Goal: Task Accomplishment & Management: Manage account settings

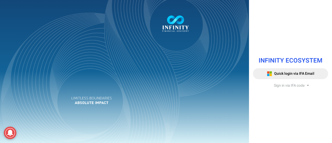
click at [295, 85] on span "Sign in via IFA code" at bounding box center [289, 85] width 31 height 5
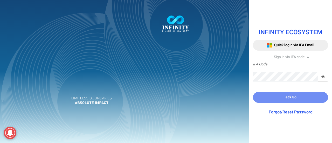
click at [273, 63] on input "text" at bounding box center [290, 65] width 75 height 10
paste input "TEST0001​"
type input "TEST0001​"
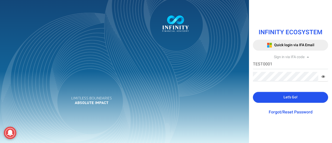
click at [288, 95] on span "Let's Go!" at bounding box center [290, 96] width 14 height 5
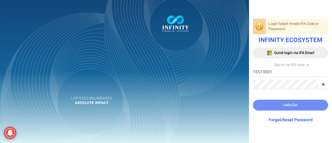
click at [323, 85] on div at bounding box center [166, 71] width 332 height 143
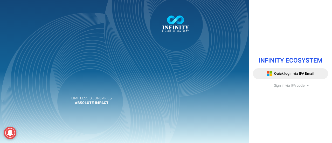
click at [304, 85] on span "Sign in via IFA code" at bounding box center [289, 85] width 31 height 5
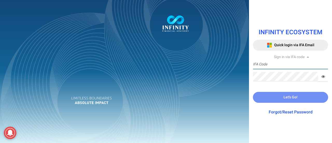
click at [281, 66] on input "text" at bounding box center [290, 65] width 75 height 10
paste input "TEST0002"
type input "TEST0002"
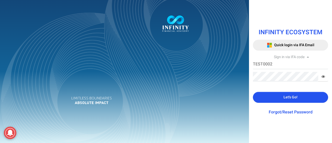
click at [296, 98] on span "Let's Go!" at bounding box center [290, 96] width 14 height 5
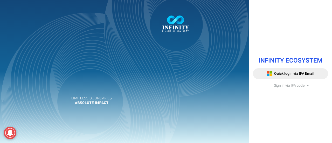
click at [292, 85] on span "Sign in via IFA code" at bounding box center [289, 85] width 31 height 5
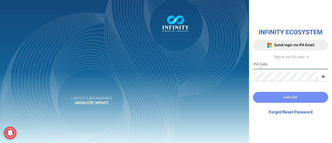
click at [279, 66] on input "text" at bounding box center [290, 65] width 75 height 10
paste input "TEST0004"
type input "TEST0004"
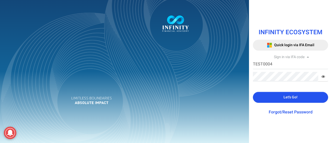
click at [276, 94] on button "Let's Go!" at bounding box center [290, 97] width 75 height 11
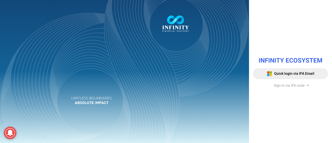
click at [284, 83] on span "Sign in via IFA code" at bounding box center [289, 85] width 31 height 5
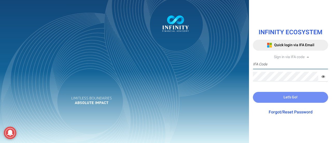
click at [278, 65] on input "text" at bounding box center [290, 65] width 75 height 10
paste input "TEST0005​"
type input "TEST0005​"
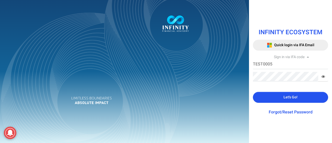
click at [273, 97] on button "Let's Go!" at bounding box center [290, 97] width 75 height 11
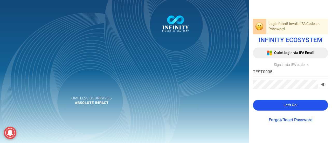
click at [277, 103] on button "Let's Go!" at bounding box center [290, 105] width 75 height 11
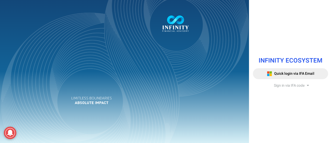
click at [279, 86] on span "Sign in via IFA code" at bounding box center [289, 85] width 31 height 5
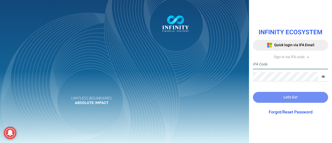
click at [275, 67] on input "text" at bounding box center [290, 65] width 75 height 10
paste input "TEST0005"
type input "TEST0005"
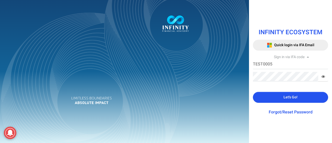
click at [281, 92] on div "INFINITY ECOSYSTEM Quick login via IFA Email Sign in via IFA code TEST0005 IFA …" at bounding box center [290, 72] width 83 height 98
click at [281, 96] on button "Let's Go!" at bounding box center [290, 97] width 75 height 11
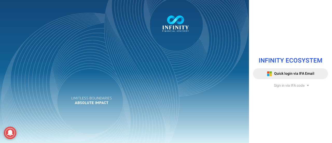
click at [299, 86] on span "Sign in via IFA code" at bounding box center [289, 85] width 31 height 5
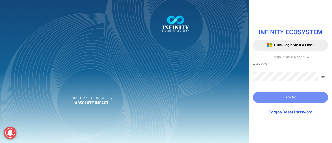
click at [260, 65] on input "text" at bounding box center [290, 65] width 75 height 10
paste input "TEST0006"
type input "TEST0006"
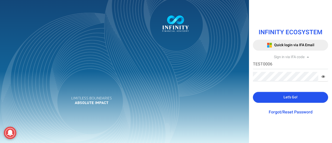
click at [276, 98] on button "Let's Go!" at bounding box center [290, 97] width 75 height 11
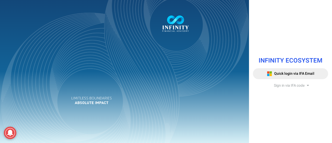
click at [288, 85] on span "Sign in via IFA code" at bounding box center [289, 85] width 31 height 5
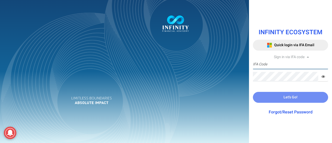
click at [278, 66] on input "text" at bounding box center [290, 65] width 75 height 10
paste input "TEST0007​"
type input "TEST0007​"
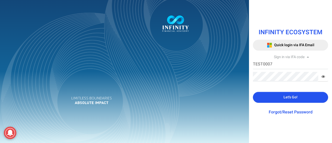
click at [281, 93] on button "Let's Go!" at bounding box center [290, 97] width 75 height 11
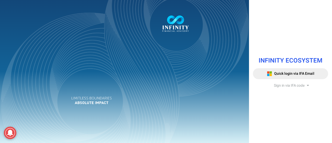
click at [289, 86] on span "Sign in via IFA code" at bounding box center [289, 85] width 31 height 5
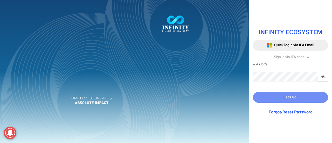
click at [272, 55] on div "Sign in via IFA code" at bounding box center [290, 56] width 75 height 5
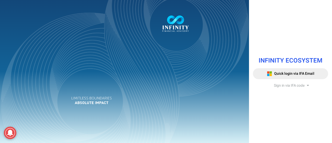
click at [287, 83] on span "Sign in via IFA code" at bounding box center [289, 85] width 31 height 5
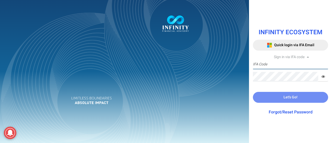
click at [270, 67] on input "text" at bounding box center [290, 65] width 75 height 10
paste input "TEST0007"
type input "TEST0007"
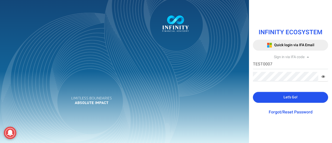
click at [291, 98] on span "Let's Go!" at bounding box center [290, 96] width 14 height 5
